Goal: Complete application form

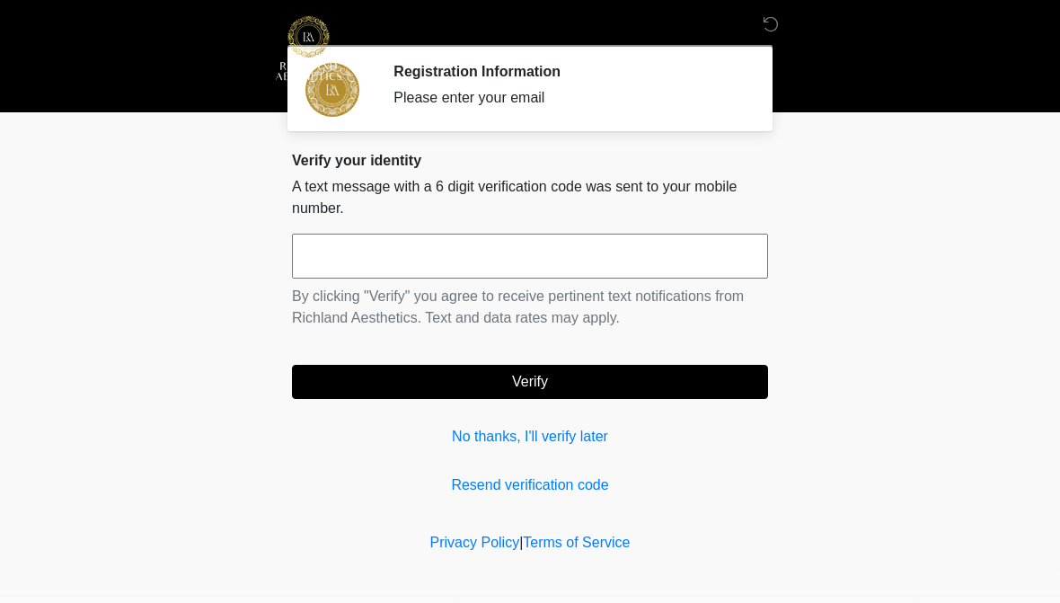
click at [404, 252] on input "text" at bounding box center [530, 256] width 476 height 45
type input "******"
click at [468, 384] on button "Verify" at bounding box center [530, 382] width 476 height 34
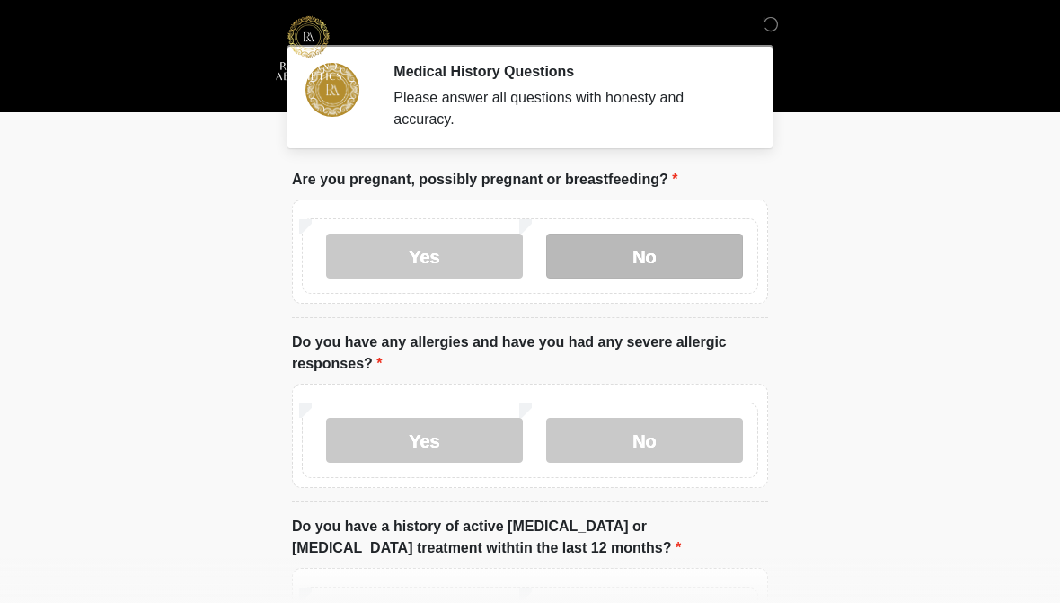
click at [629, 251] on label "No" at bounding box center [644, 256] width 197 height 45
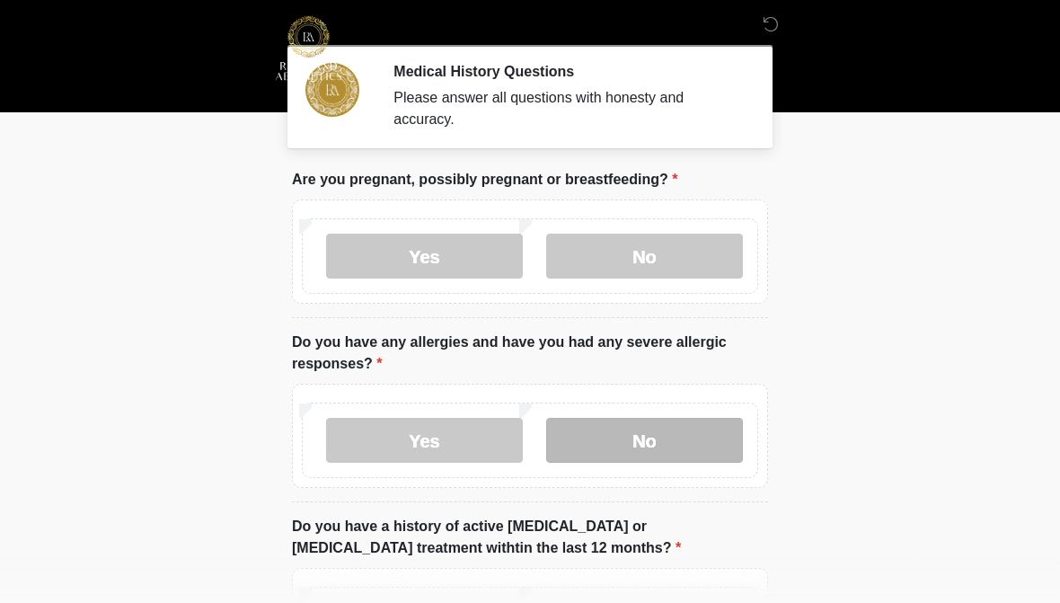
click at [677, 446] on label "No" at bounding box center [644, 440] width 197 height 45
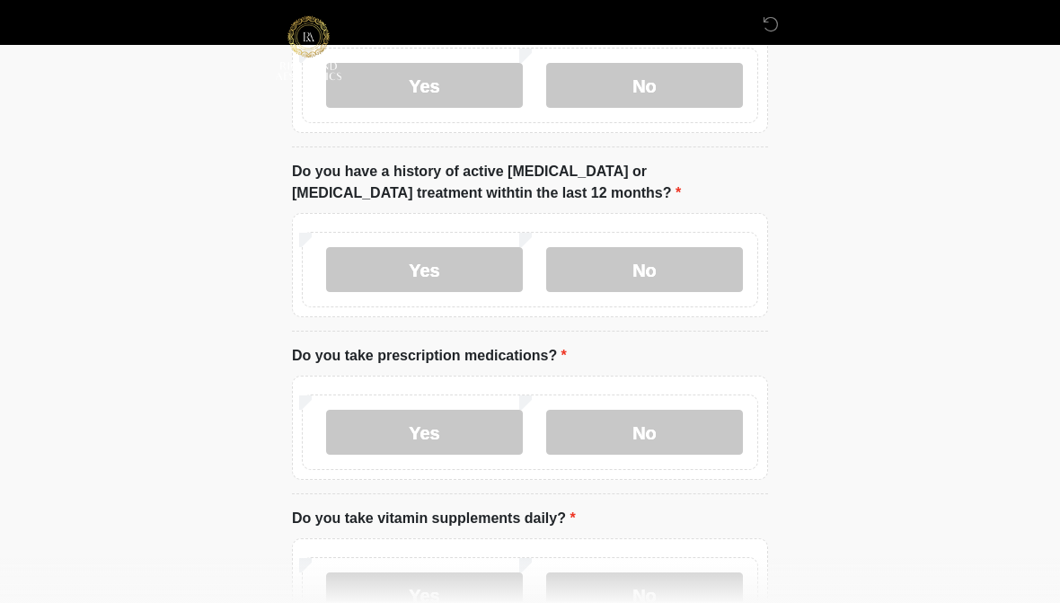
scroll to position [356, 0]
click at [697, 269] on label "No" at bounding box center [644, 268] width 197 height 45
click at [379, 438] on label "Yes" at bounding box center [424, 431] width 197 height 45
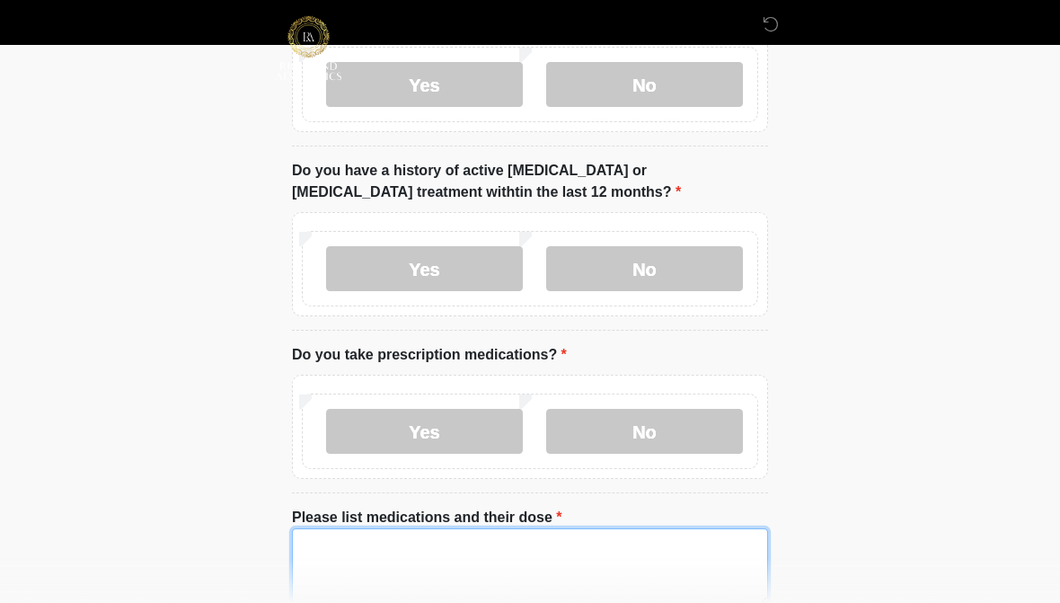
click at [395, 547] on textarea "Please list medications and their dose" at bounding box center [530, 566] width 476 height 77
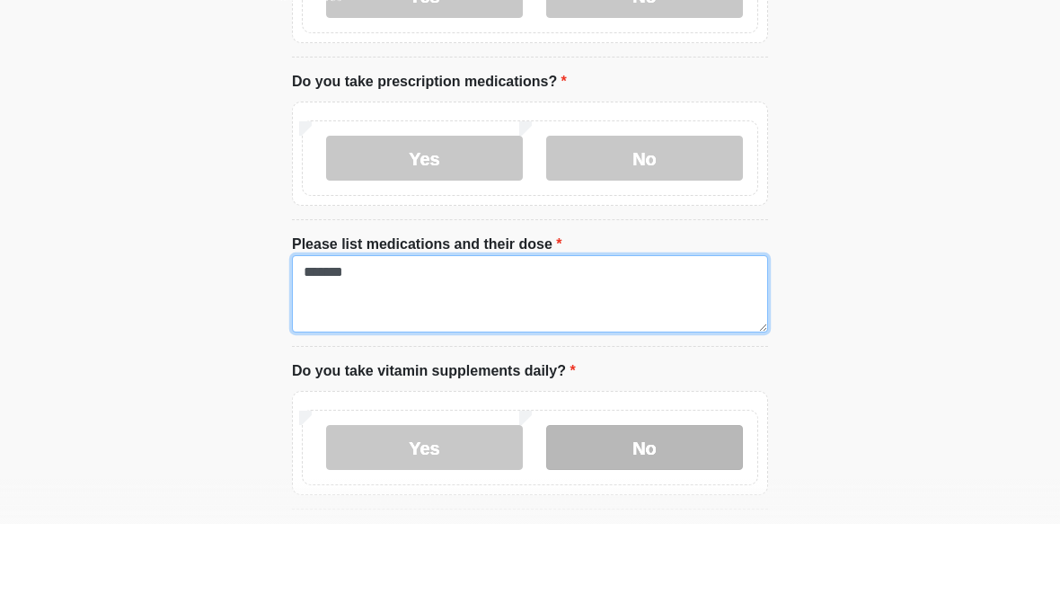
type textarea "*******"
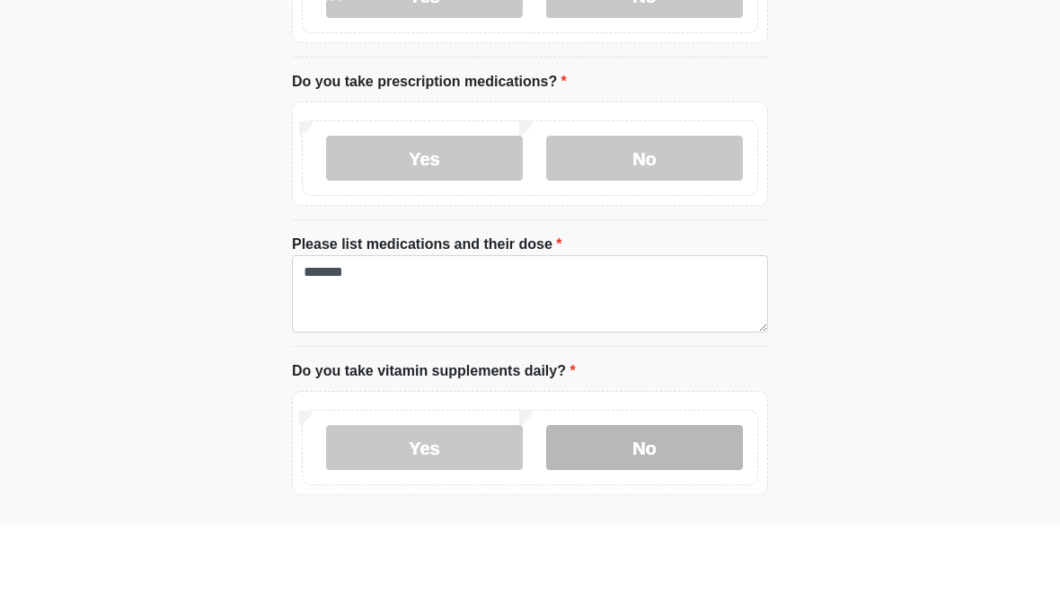
click at [630, 504] on label "No" at bounding box center [644, 526] width 197 height 45
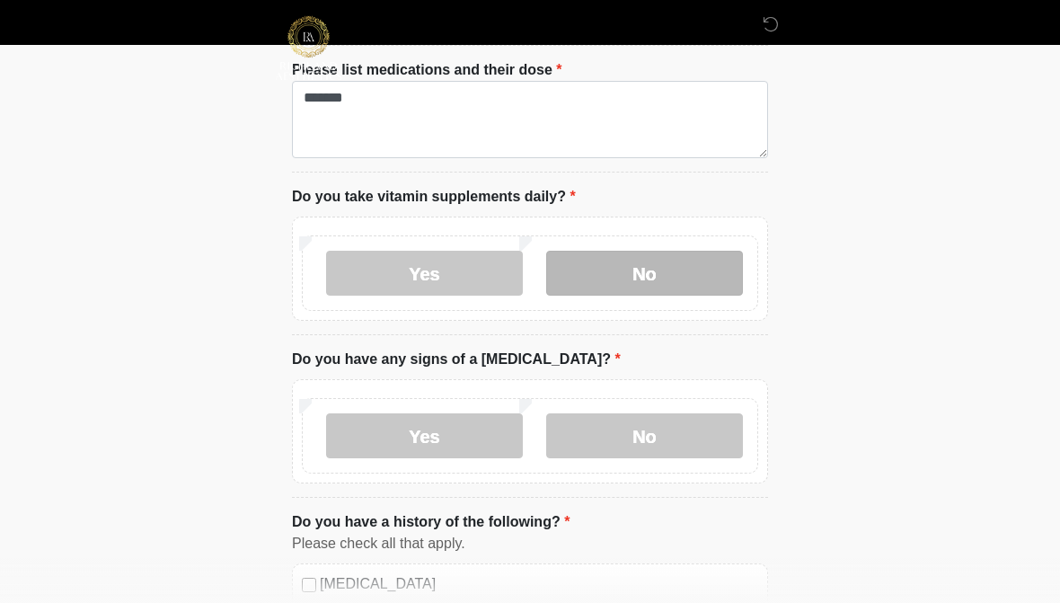
scroll to position [804, 0]
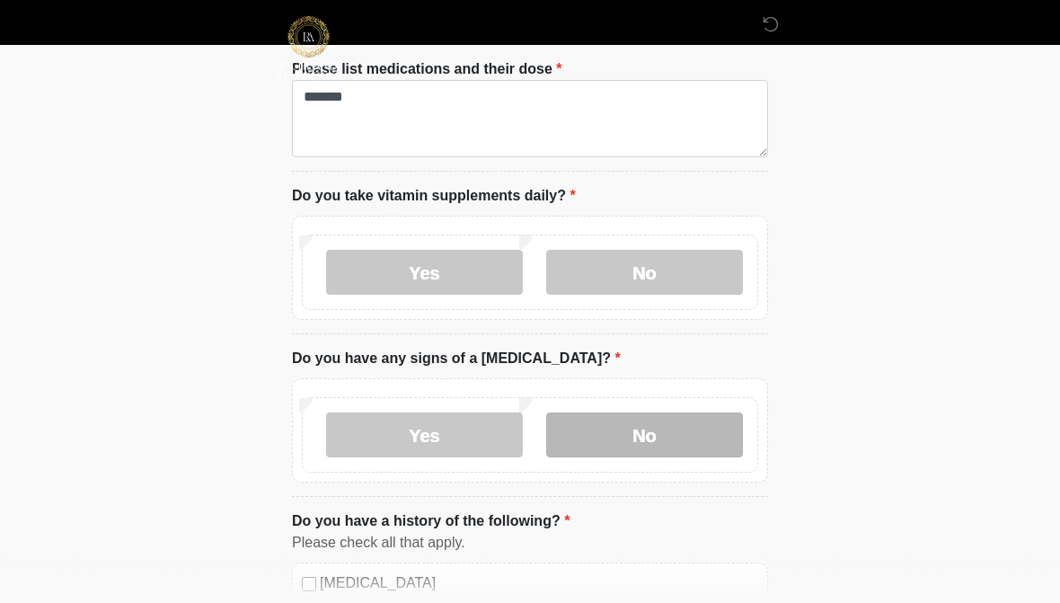
click at [636, 433] on label "No" at bounding box center [644, 434] width 197 height 45
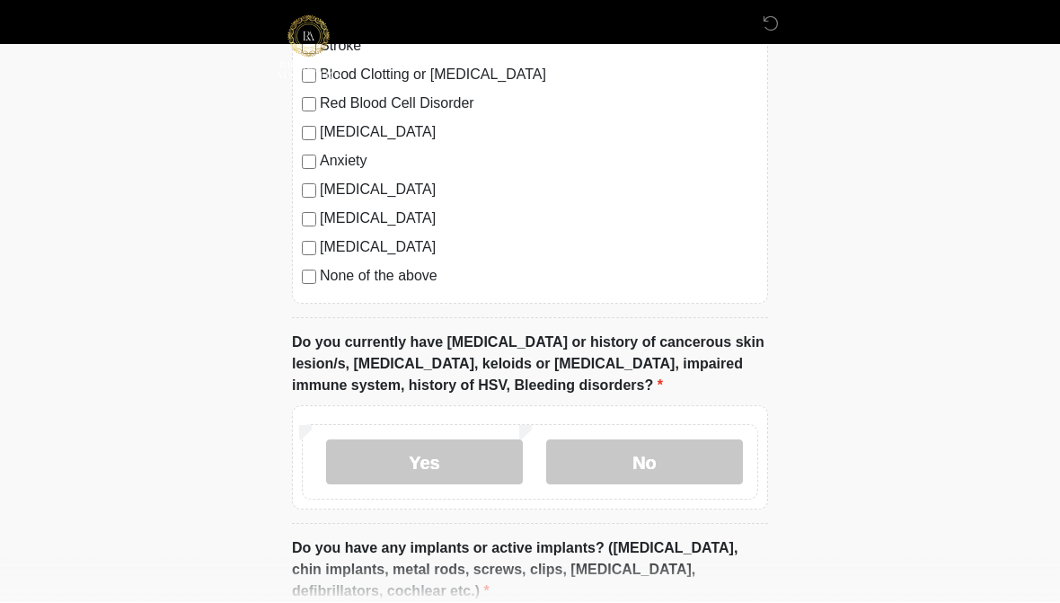
scroll to position [1427, 0]
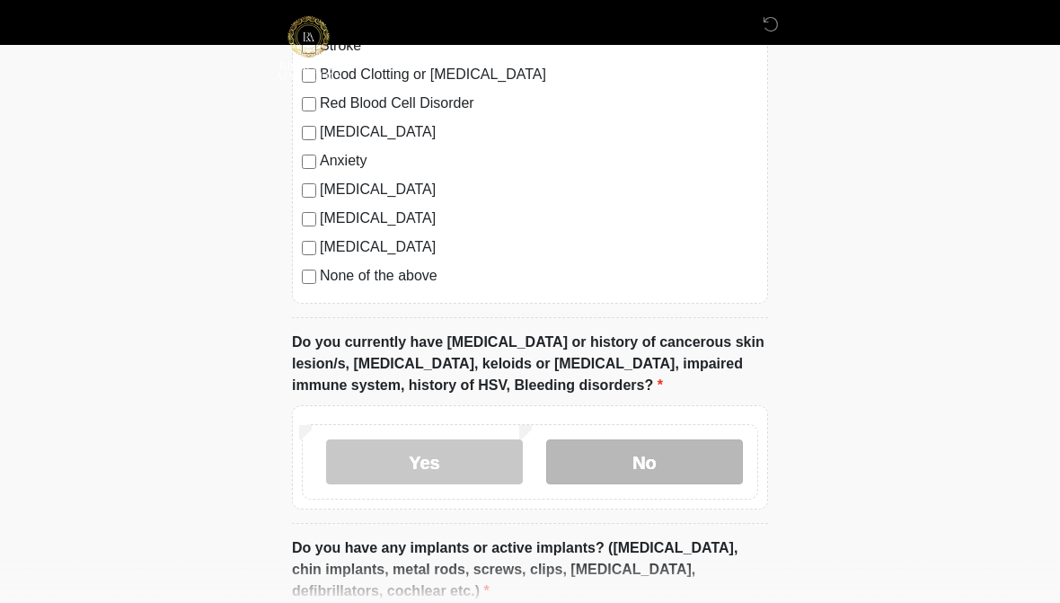
click at [649, 459] on label "No" at bounding box center [644, 461] width 197 height 45
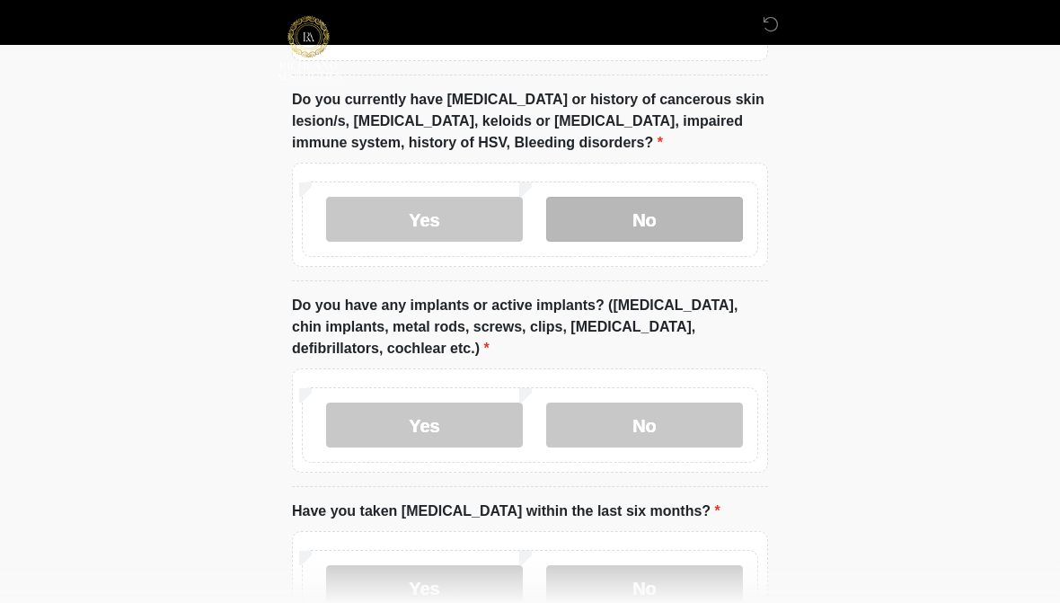
scroll to position [1671, 0]
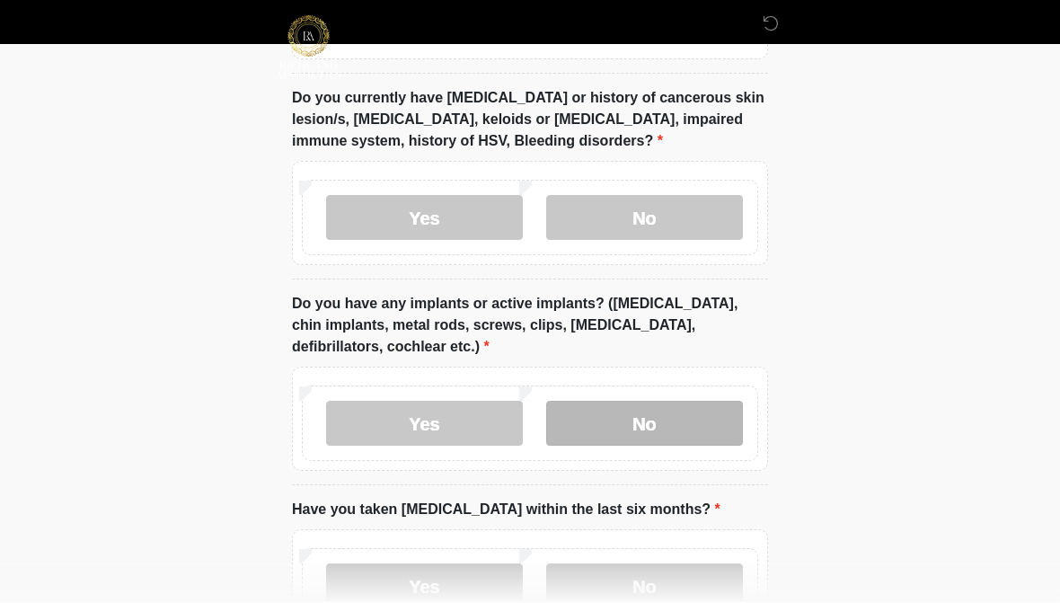
click at [685, 423] on label "No" at bounding box center [644, 424] width 197 height 45
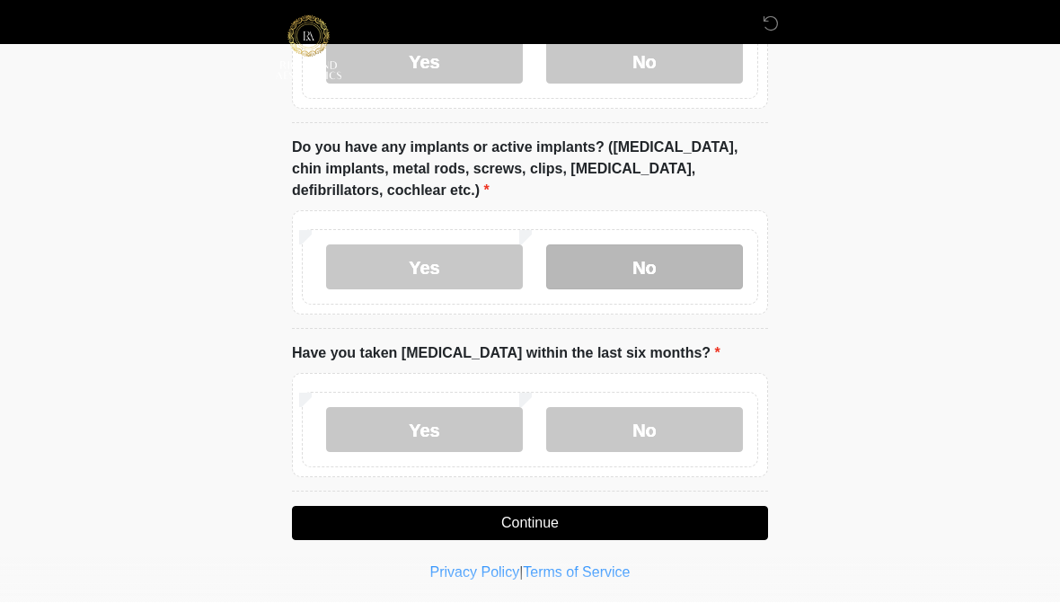
scroll to position [1828, 0]
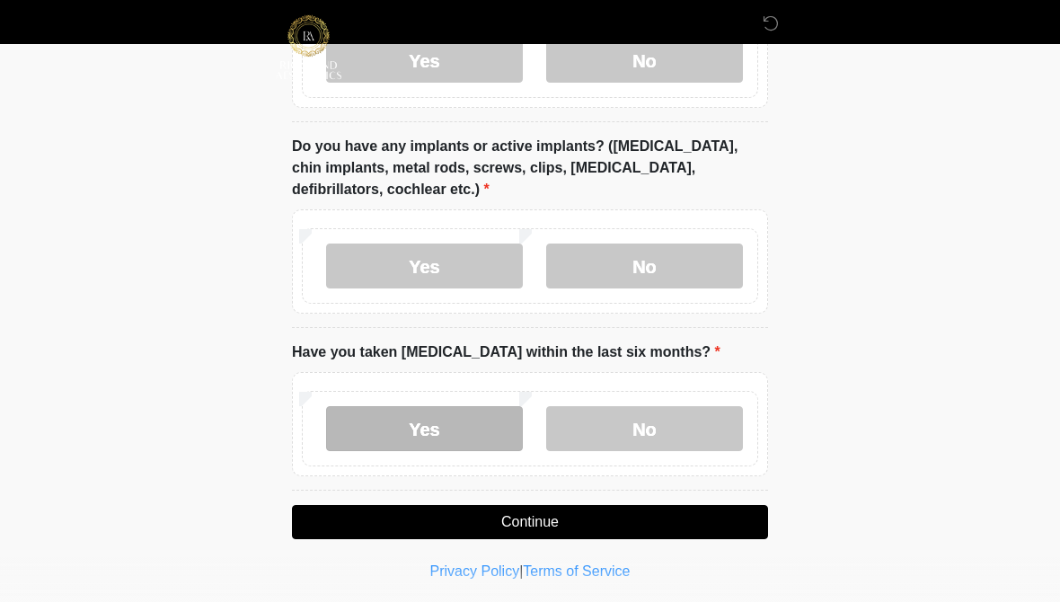
click at [387, 431] on label "Yes" at bounding box center [424, 429] width 197 height 45
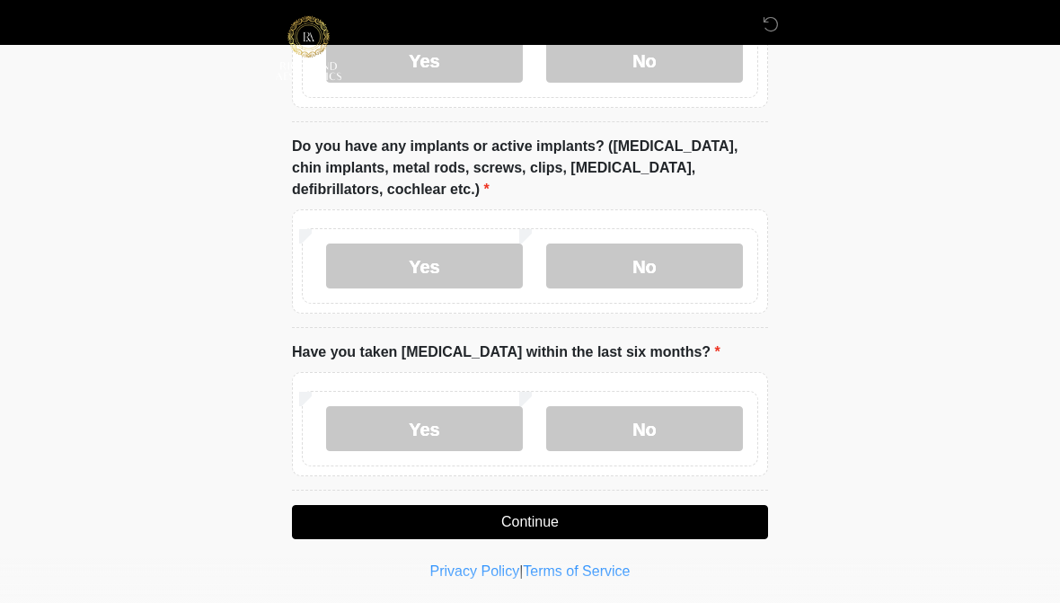
click at [585, 513] on button "Continue" at bounding box center [530, 522] width 476 height 34
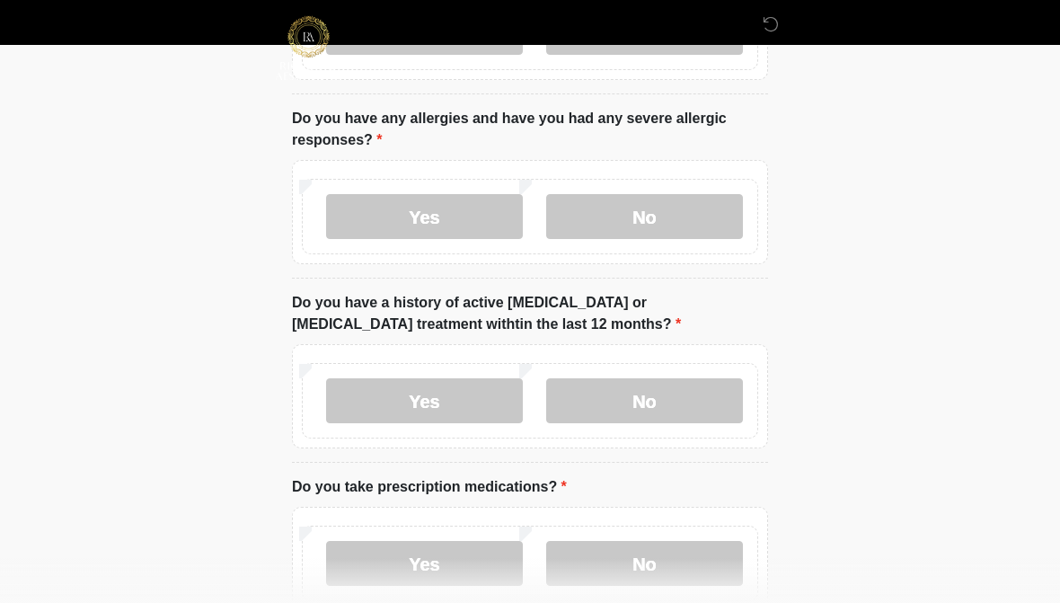
scroll to position [0, 0]
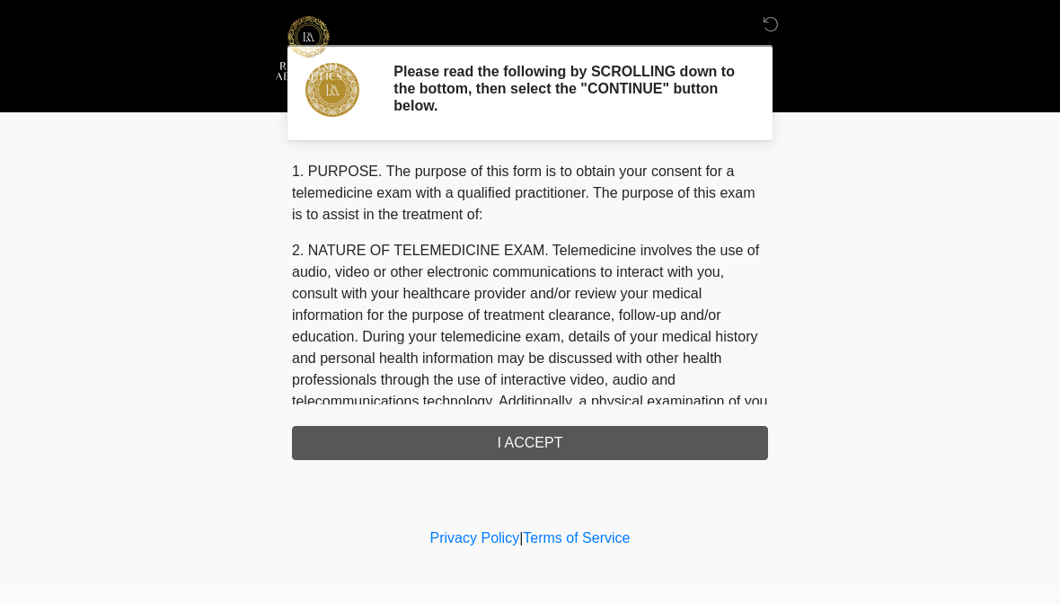
click at [540, 447] on div "1. PURPOSE. The purpose of this form is to obtain your consent for a telemedici…" at bounding box center [530, 310] width 476 height 299
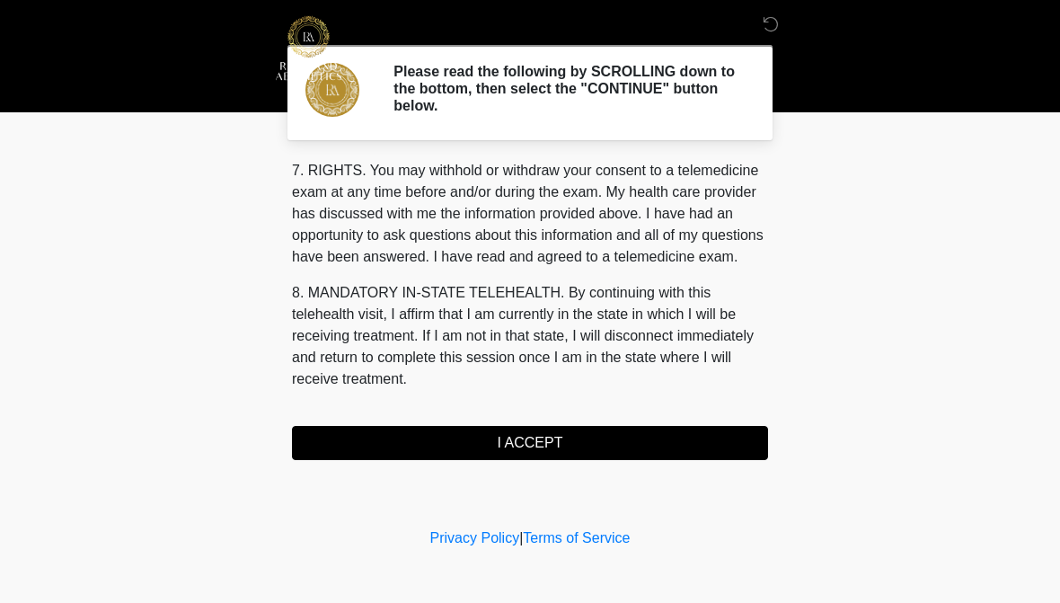
scroll to position [799, 0]
click at [539, 444] on button "I ACCEPT" at bounding box center [530, 443] width 476 height 34
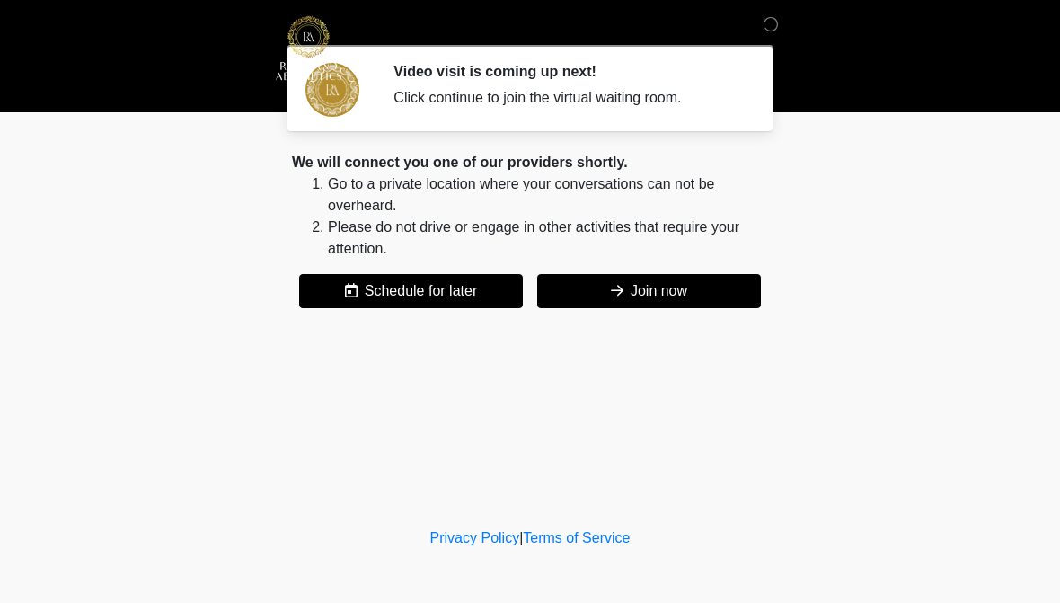
click at [624, 296] on button "Join now" at bounding box center [649, 291] width 224 height 34
